Goal: Task Accomplishment & Management: Manage account settings

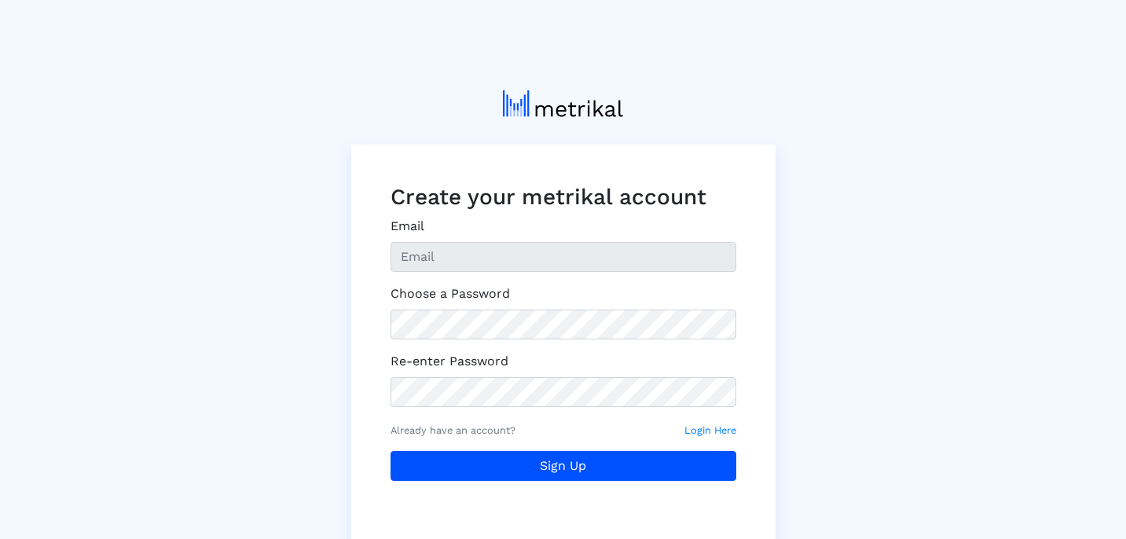
type input "[EMAIL_ADDRESS][DOMAIN_NAME]"
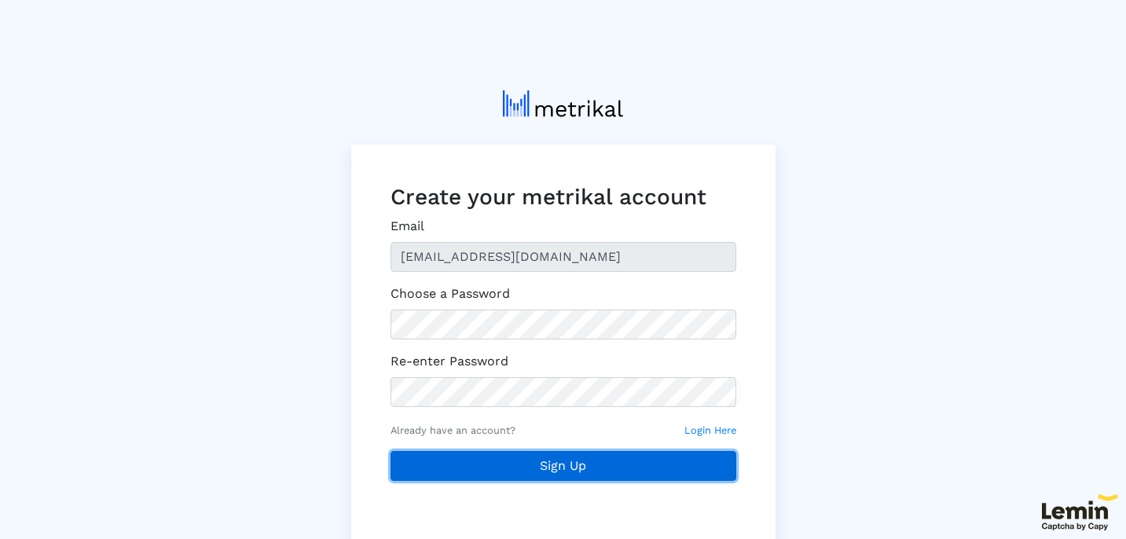
click at [524, 462] on button "Sign Up" at bounding box center [564, 466] width 346 height 30
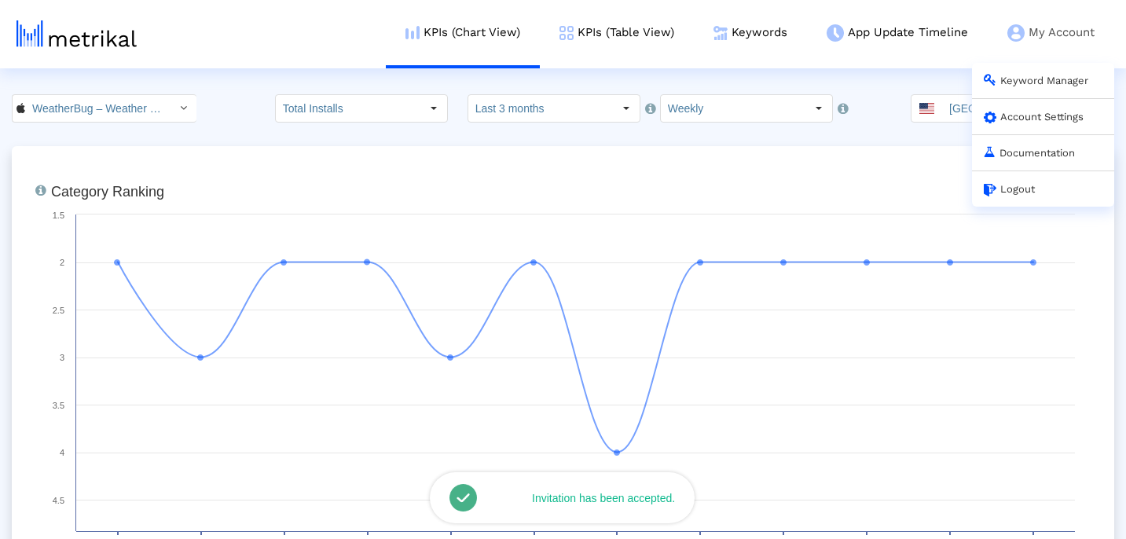
click at [1017, 123] on link "Account Settings" at bounding box center [1034, 117] width 100 height 12
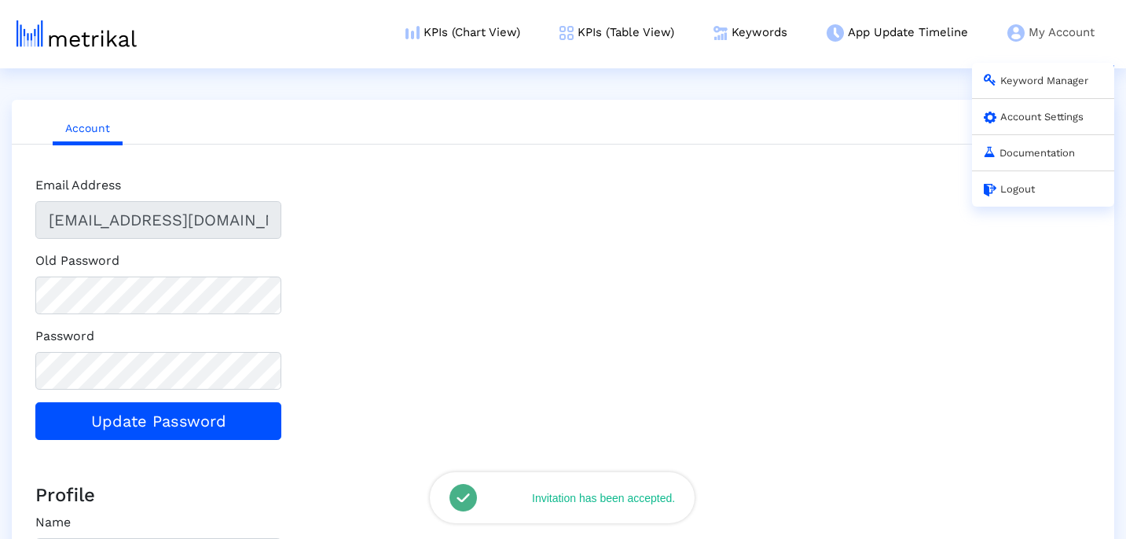
type input "AE5B228F-DCB4-4C67-87D1-ED61337684B4"
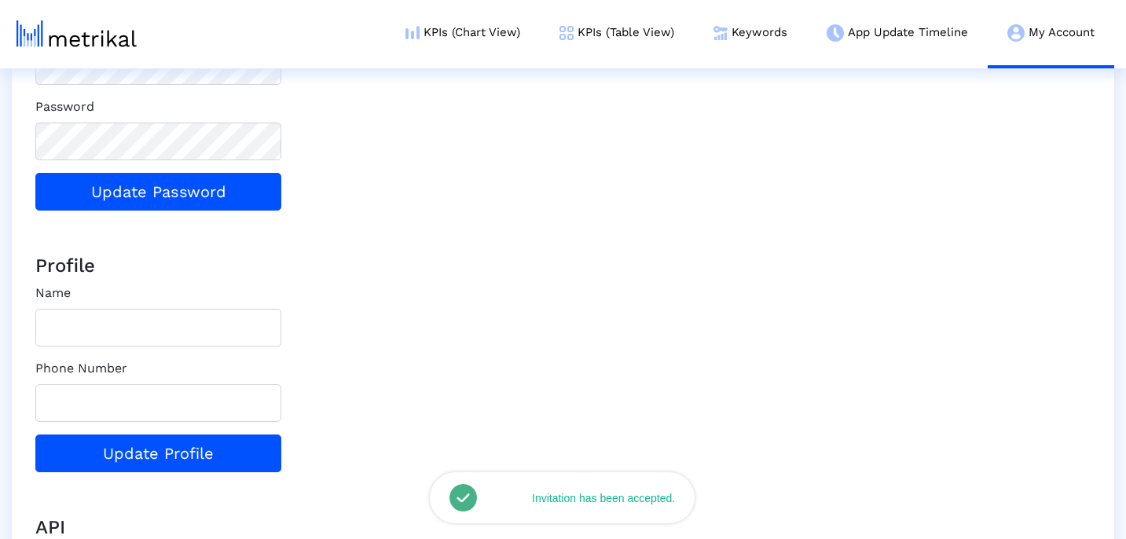
scroll to position [266, 0]
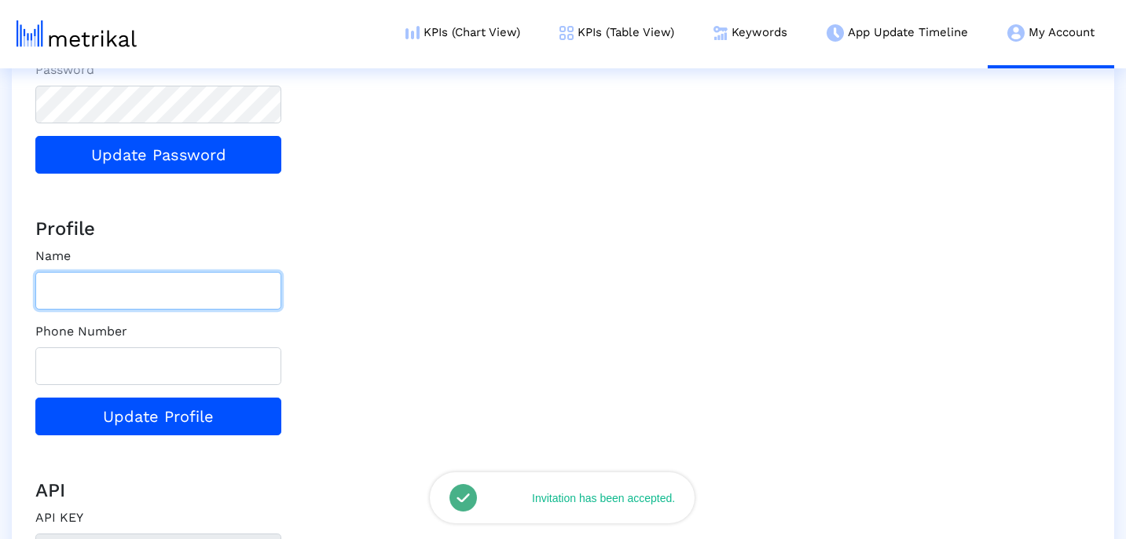
click at [145, 301] on input "text" at bounding box center [158, 291] width 246 height 38
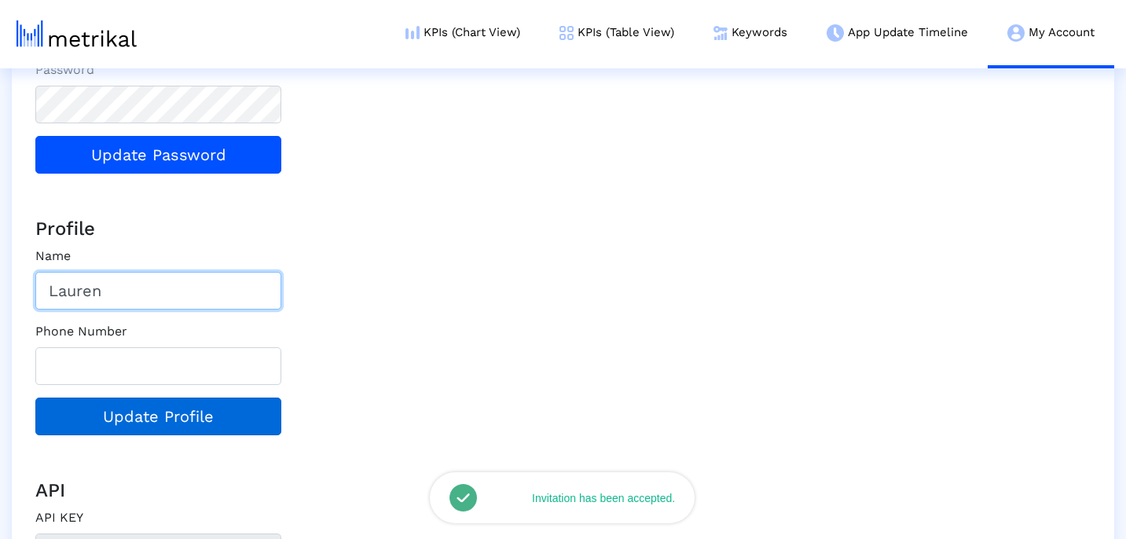
type input "Lauren"
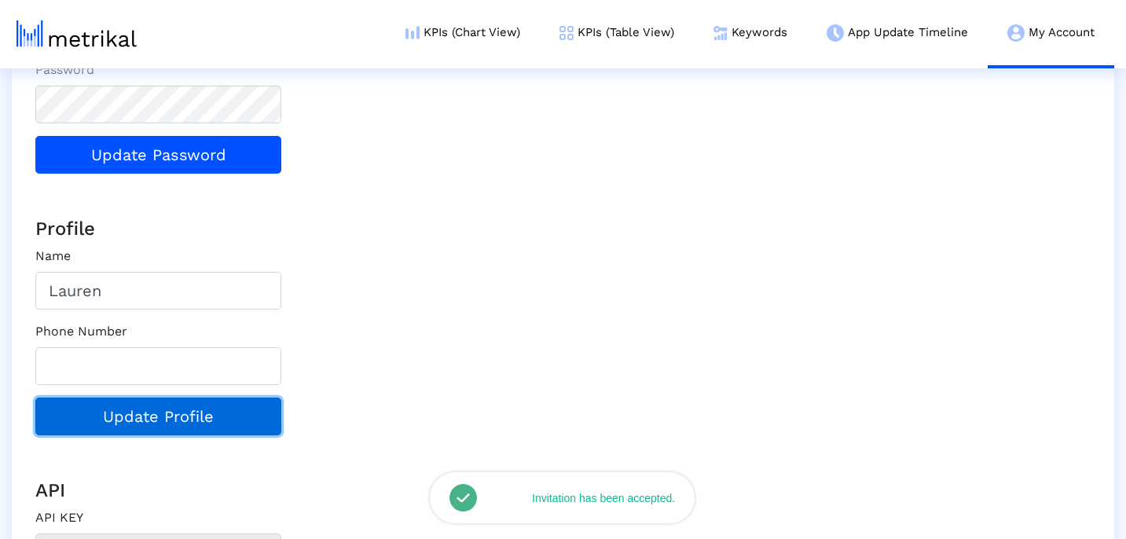
click at [125, 421] on button "Update Profile" at bounding box center [158, 417] width 246 height 38
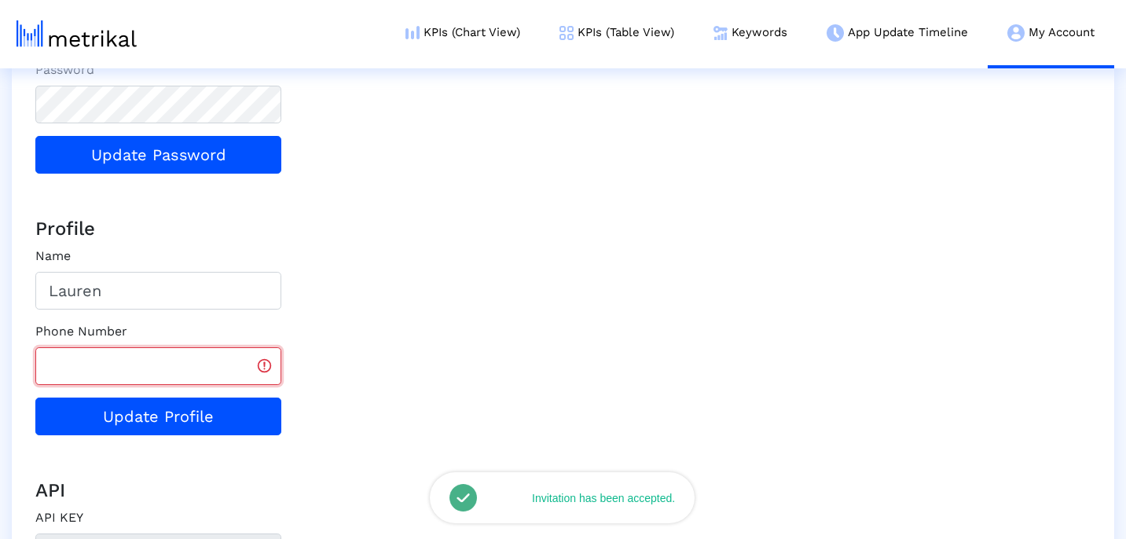
click at [226, 366] on input "text" at bounding box center [158, 366] width 246 height 38
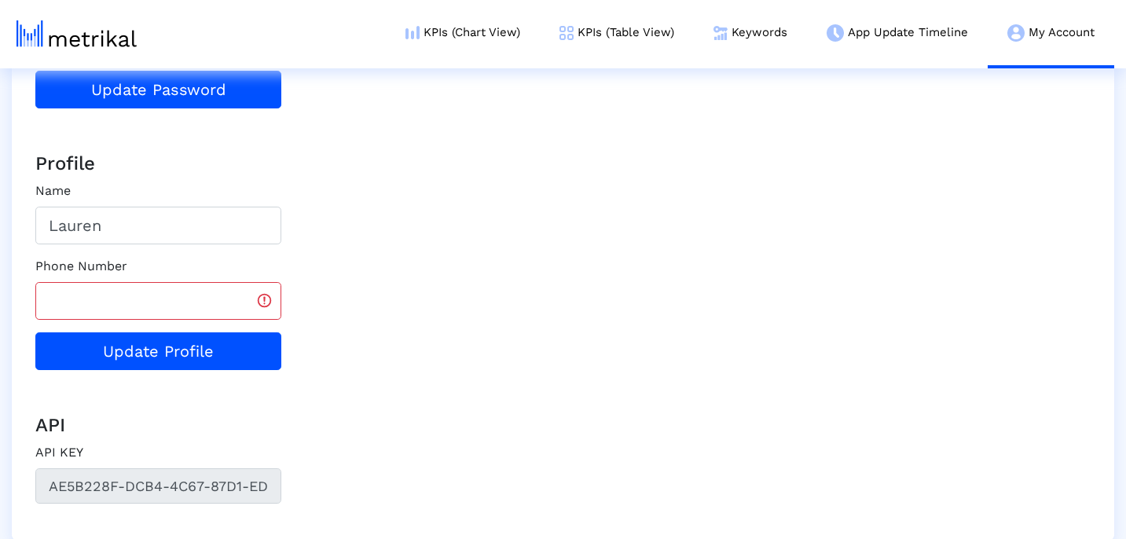
click at [45, 31] on img at bounding box center [77, 33] width 120 height 27
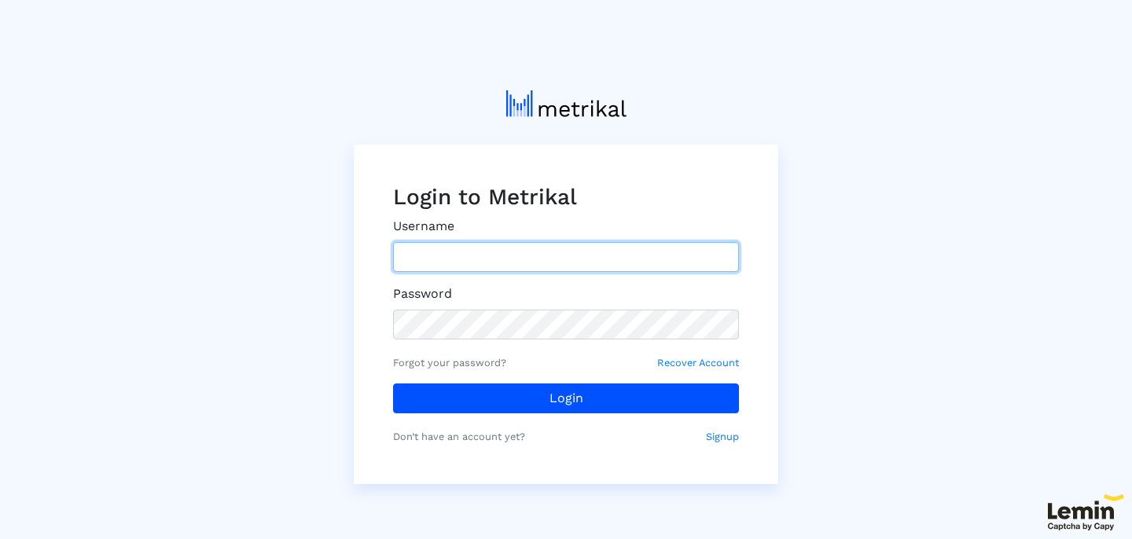
click at [494, 249] on input "text" at bounding box center [566, 257] width 346 height 30
type input "[EMAIL_ADDRESS][DOMAIN_NAME]"
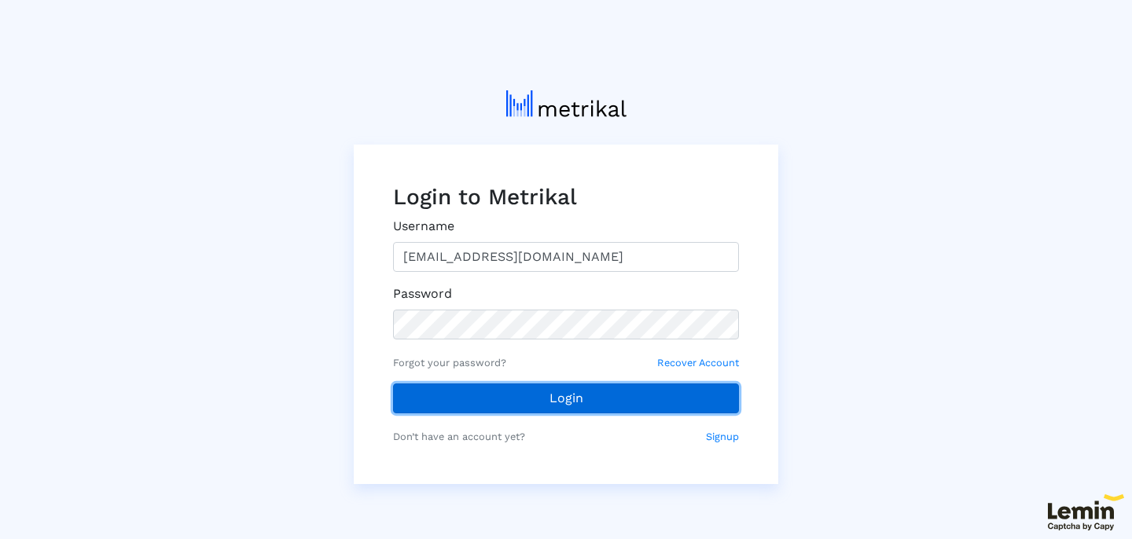
click at [523, 406] on button "Login" at bounding box center [566, 399] width 346 height 30
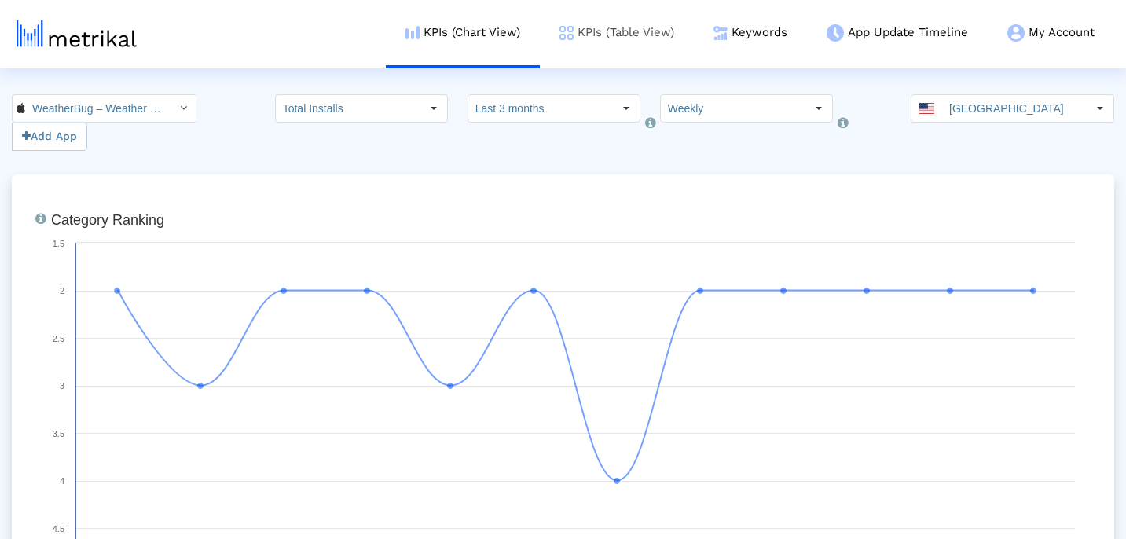
click at [605, 32] on link "KPIs (Table View)" at bounding box center [617, 32] width 154 height 65
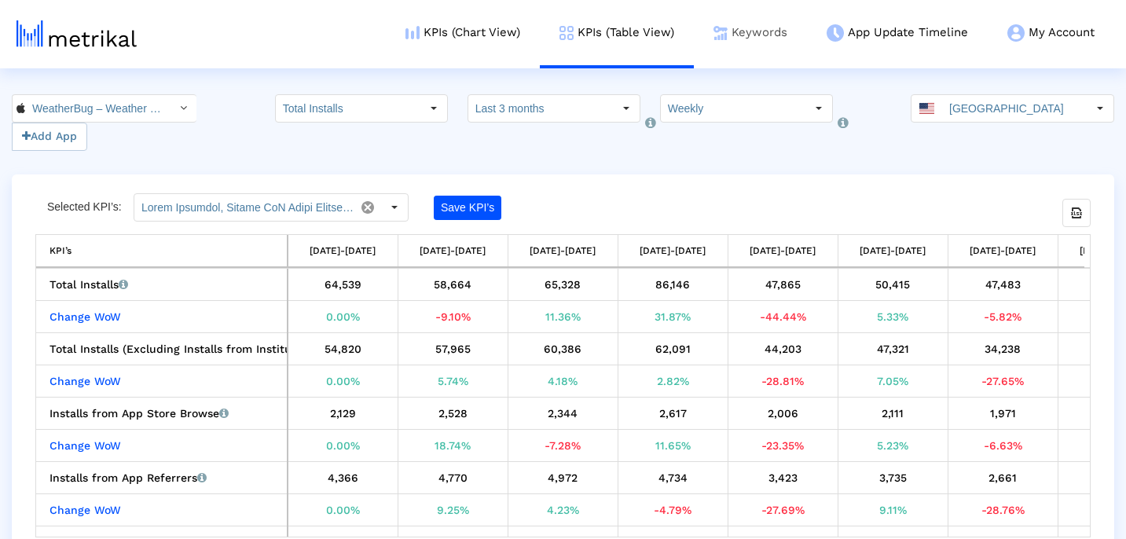
click at [749, 35] on link "Keywords" at bounding box center [750, 32] width 113 height 65
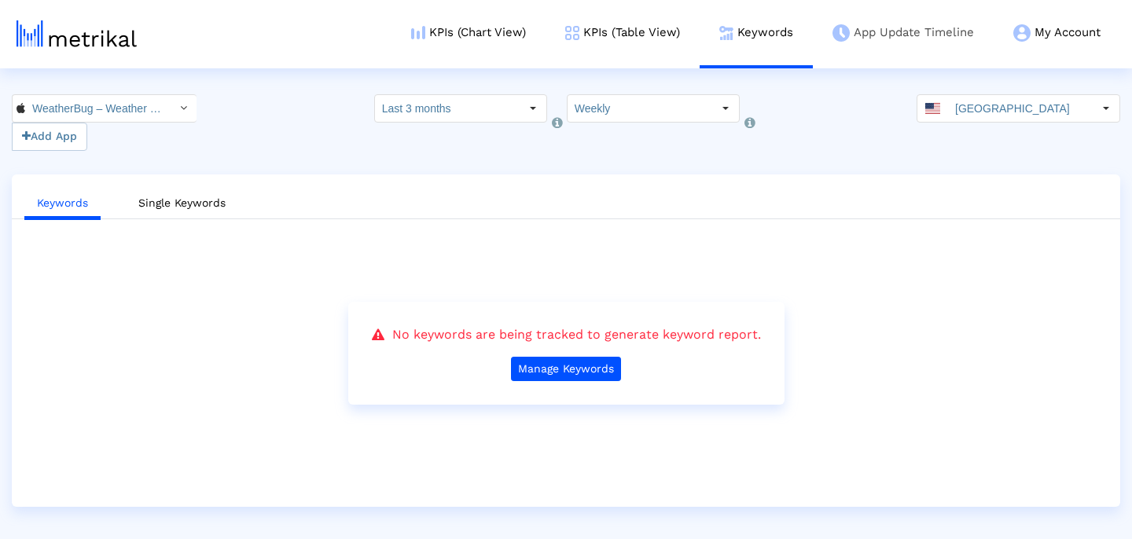
click at [887, 35] on link "App Update Timeline" at bounding box center [903, 32] width 181 height 65
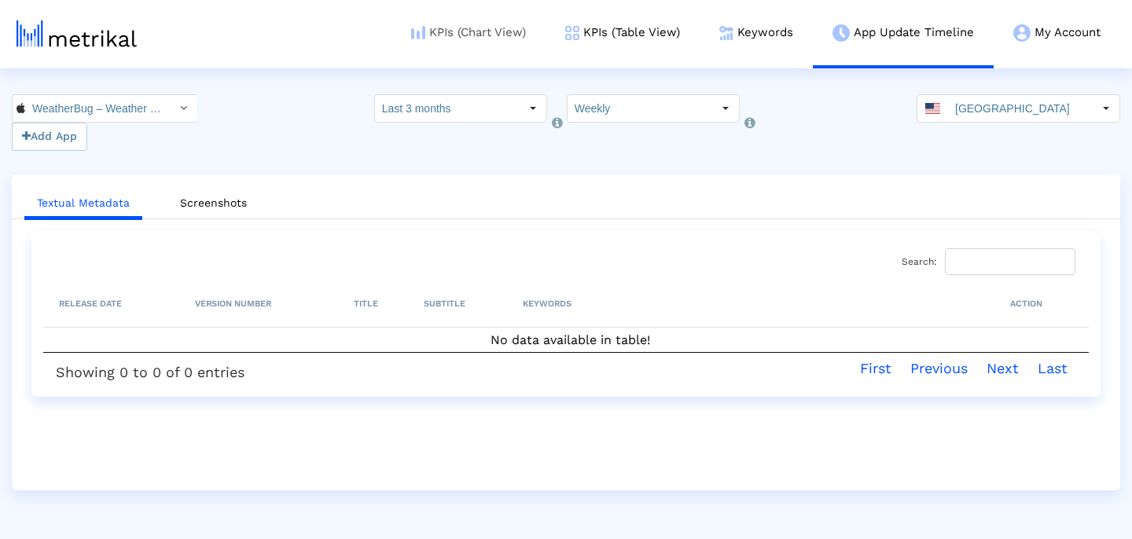
click at [472, 35] on link "KPIs (Chart View)" at bounding box center [468, 32] width 154 height 65
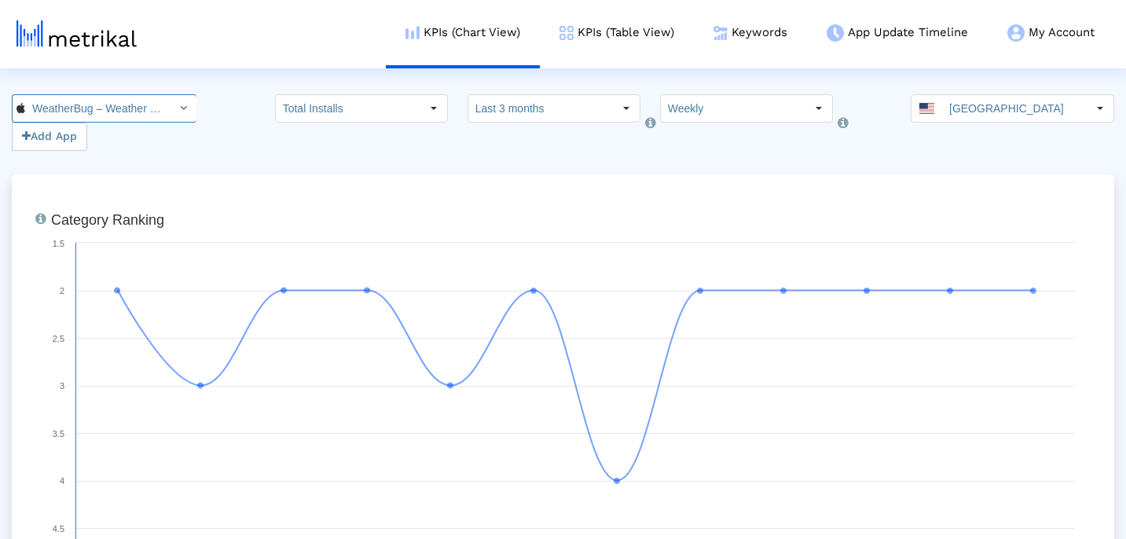
click at [127, 114] on input "WeatherBug – Weather Forecast < 281940292 >" at bounding box center [95, 108] width 141 height 27
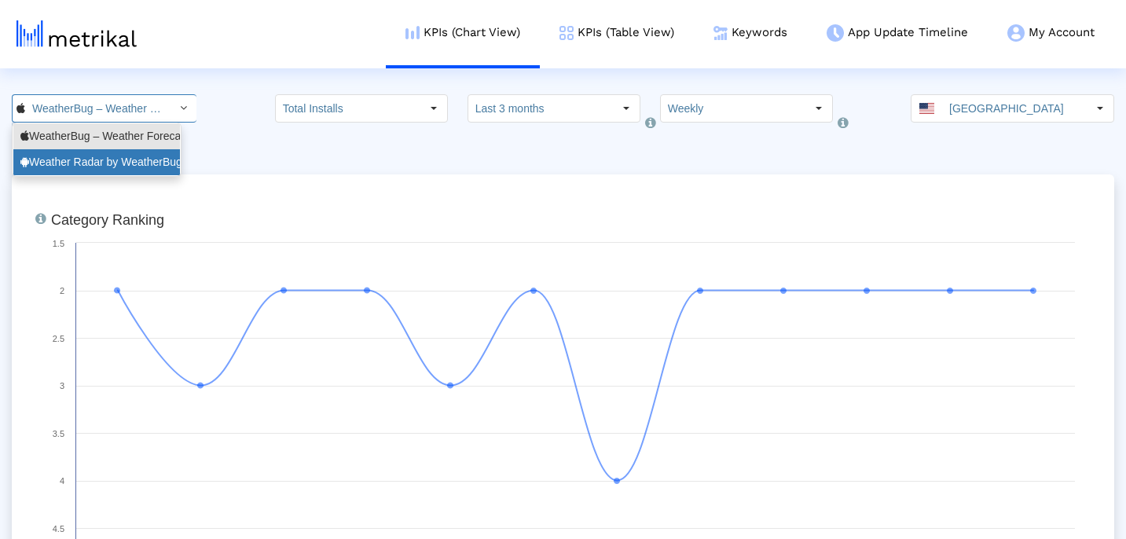
click at [116, 162] on div "Weather Radar by WeatherBug <[DOMAIN_NAME]>" at bounding box center [96, 162] width 153 height 15
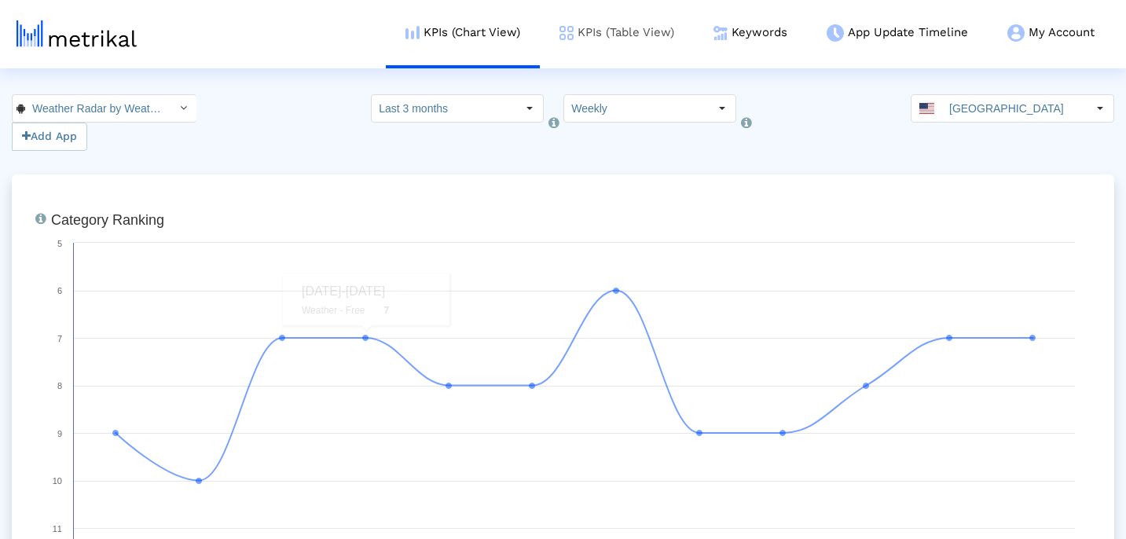
click at [622, 34] on link "KPIs (Table View)" at bounding box center [617, 32] width 154 height 65
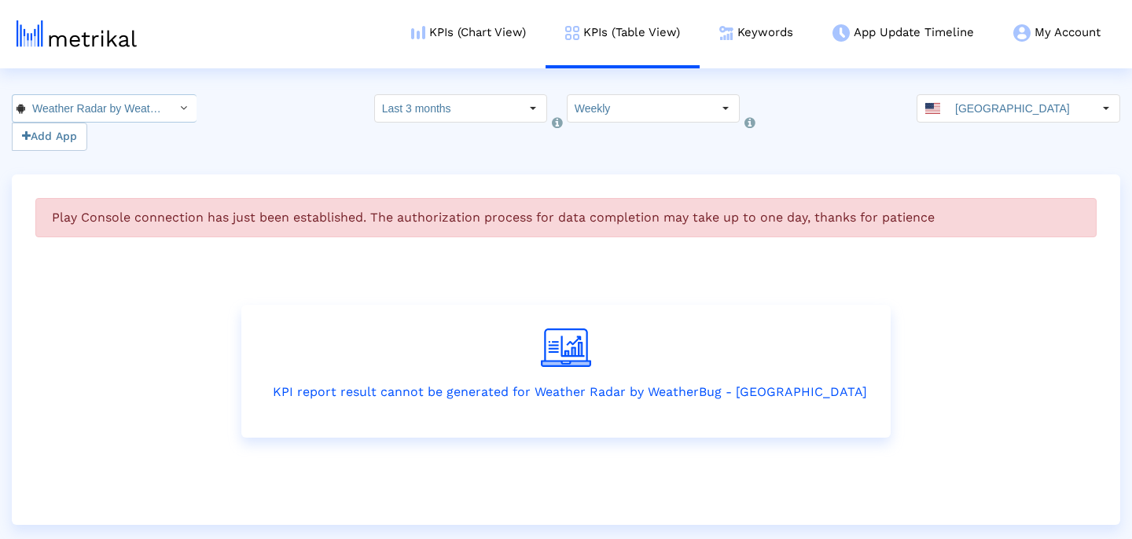
click at [122, 111] on input "Weather Radar by WeatherBug < [DOMAIN_NAME] >" at bounding box center [95, 108] width 141 height 27
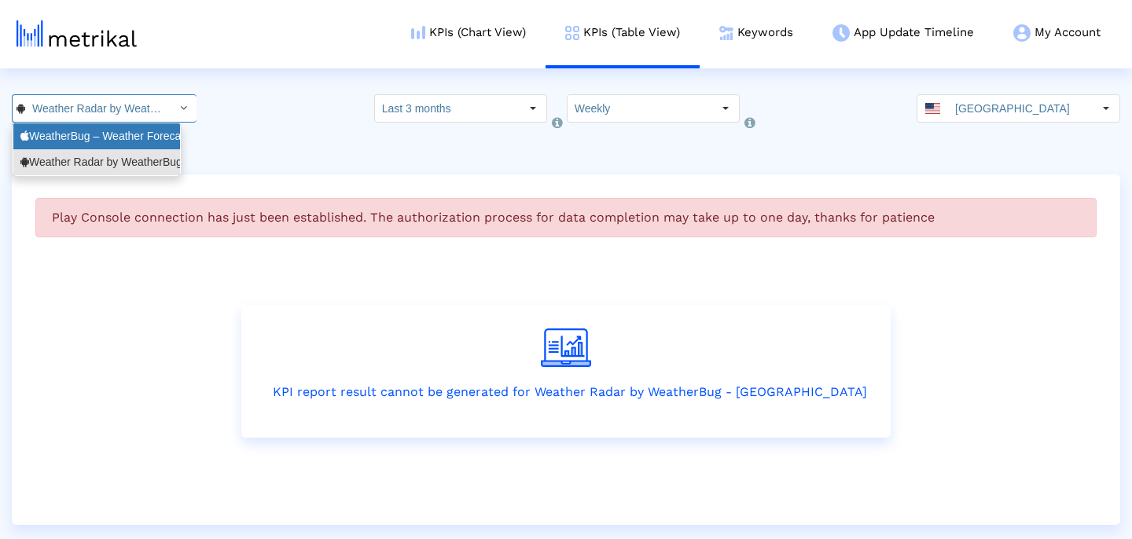
click at [118, 130] on div "WeatherBug – Weather Forecast <281940292>" at bounding box center [96, 136] width 153 height 15
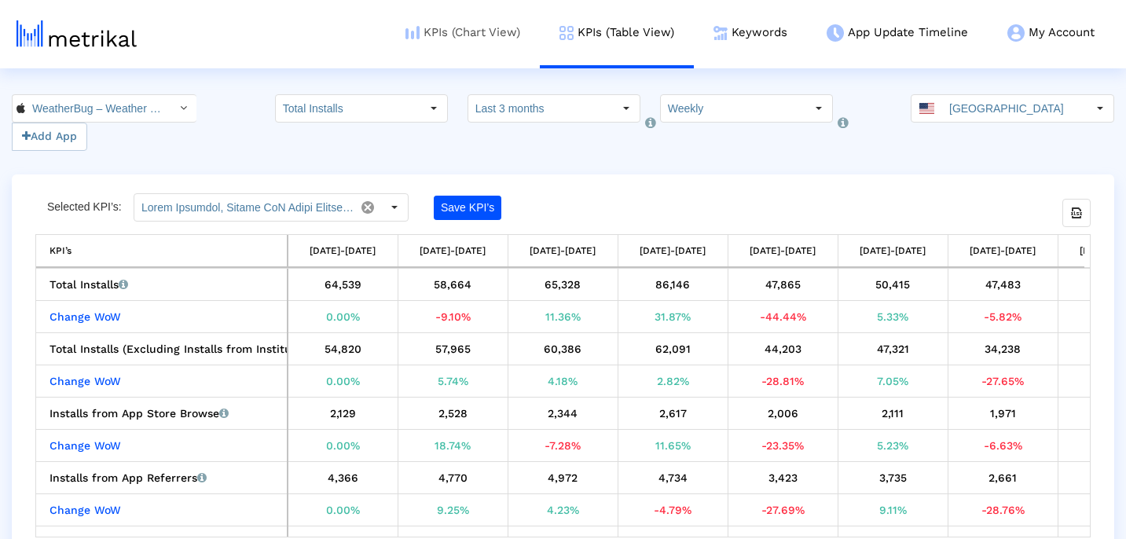
scroll to position [0, 118]
